Goal: Task Accomplishment & Management: Complete application form

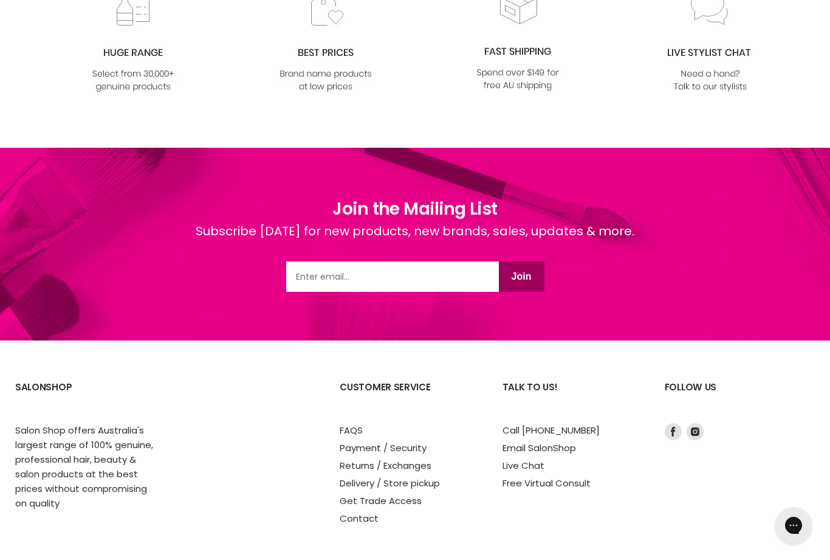
scroll to position [1722, 0]
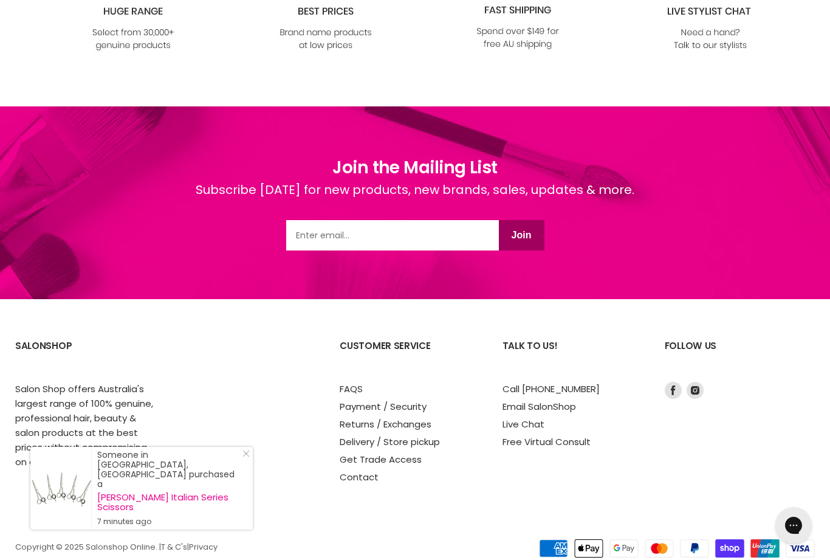
click at [401, 458] on link "Get Trade Access" at bounding box center [381, 459] width 82 height 13
